Goal: Task Accomplishment & Management: Manage account settings

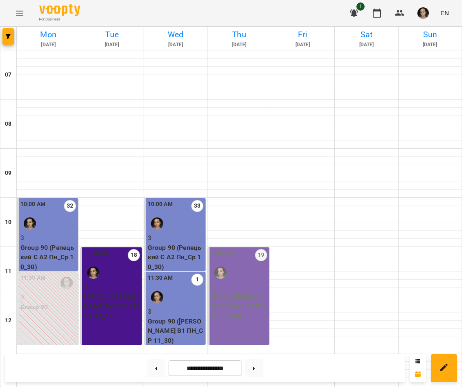
click at [172, 315] on p "3" at bounding box center [176, 312] width 56 height 10
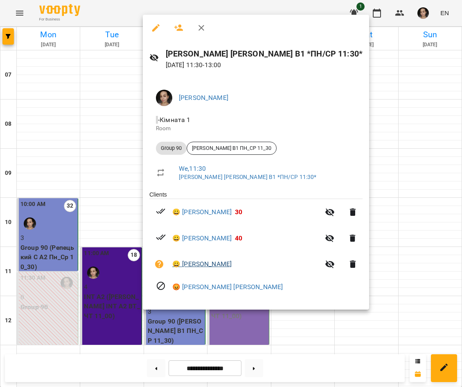
click at [194, 262] on link "😀 [PERSON_NAME]" at bounding box center [201, 264] width 59 height 10
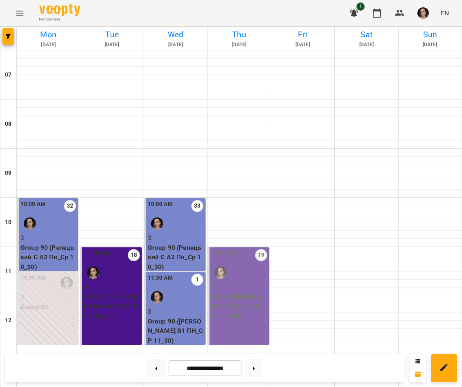
click at [156, 302] on img "Тимченко Вікторія" at bounding box center [157, 297] width 12 height 12
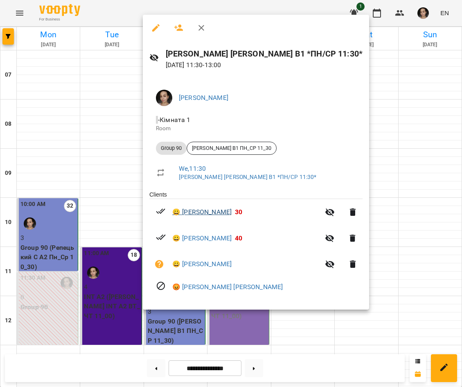
click at [198, 215] on link "😀 [PERSON_NAME]" at bounding box center [201, 212] width 59 height 10
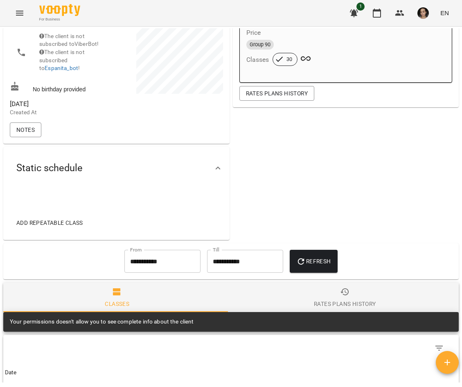
scroll to position [146, 0]
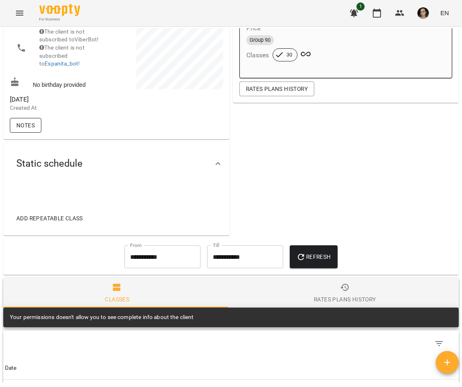
click at [28, 130] on span "Notes" at bounding box center [25, 125] width 18 height 10
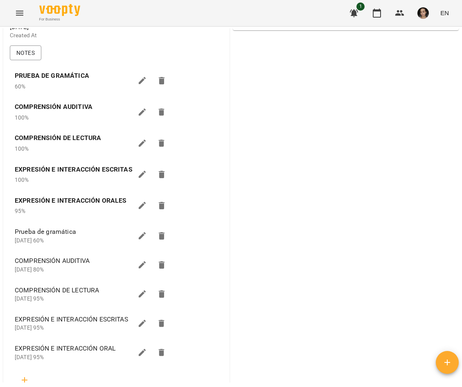
scroll to position [201, 0]
